Goal: Information Seeking & Learning: Find contact information

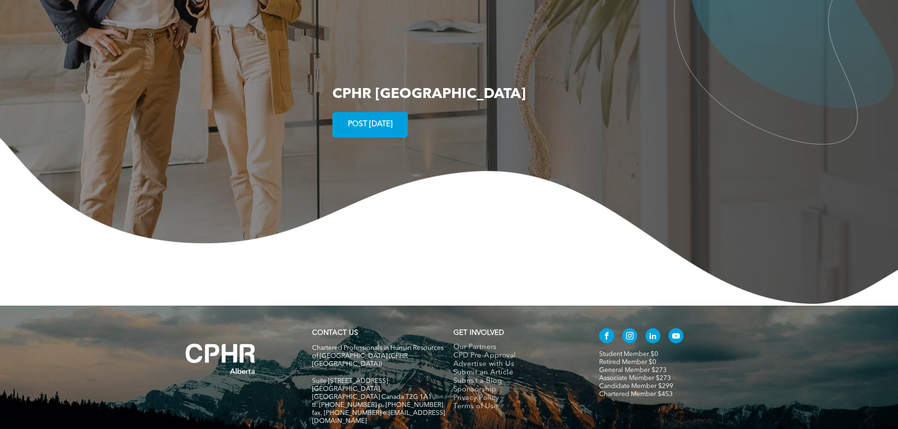
scroll to position [1813, 0]
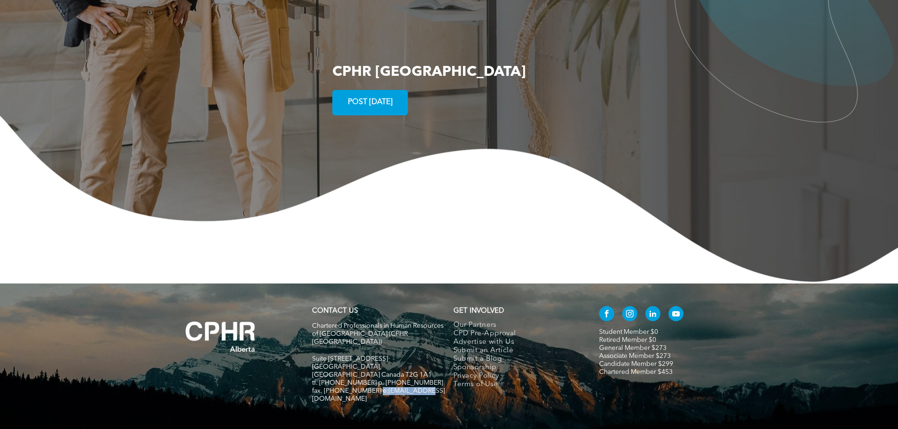
drag, startPoint x: 422, startPoint y: 335, endPoint x: 373, endPoint y: 335, distance: 48.5
click at [373, 387] on h5 "fax. [PHONE_NUMBER] e:[EMAIL_ADDRESS][DOMAIN_NAME]" at bounding box center [378, 395] width 133 height 16
copy span "info@cphrab.ca"
